Goal: Information Seeking & Learning: Learn about a topic

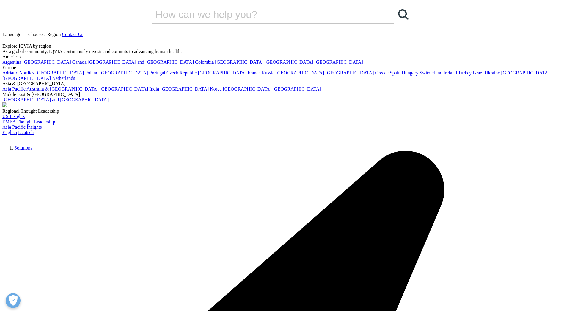
click at [61, 32] on span "Choose a Region" at bounding box center [44, 34] width 32 height 5
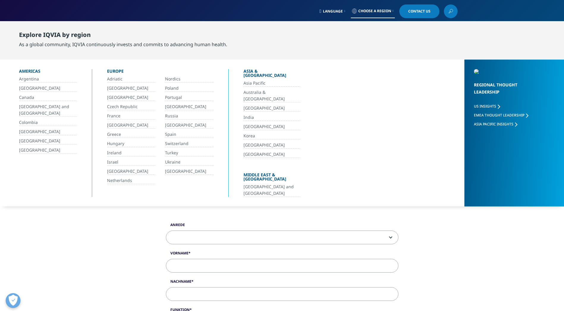
click at [375, 12] on span "Choose a Region" at bounding box center [375, 11] width 33 height 5
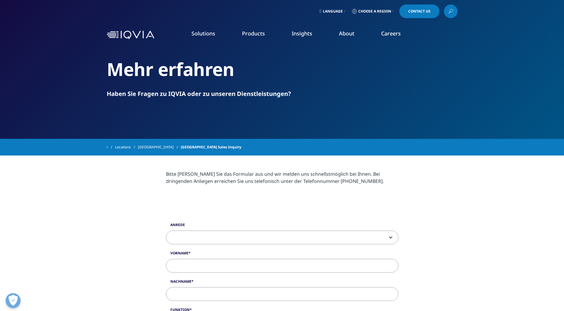
click at [381, 33] on li "Careers IQVIA Careers Overview Our Company Culture Benefits Life at IQVIA Blog …" at bounding box center [391, 39] width 46 height 19
click at [390, 34] on link "Careers" at bounding box center [391, 33] width 20 height 7
click at [441, 202] on link "VIEW ROLES" at bounding box center [486, 201] width 111 height 5
